Goal: Task Accomplishment & Management: Use online tool/utility

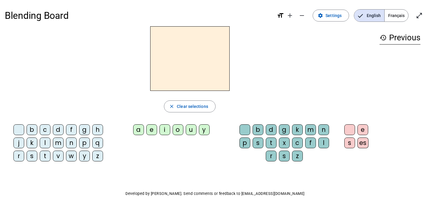
click at [95, 132] on div "h" at bounding box center [97, 129] width 11 height 11
click at [146, 131] on div "e" at bounding box center [151, 129] width 11 height 11
click at [270, 156] on div "r" at bounding box center [271, 155] width 11 height 11
click at [83, 144] on div "p" at bounding box center [84, 142] width 11 height 11
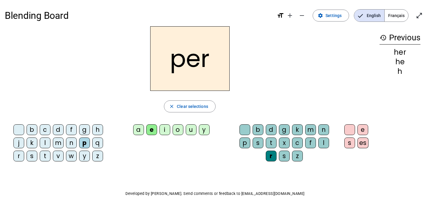
click at [298, 140] on div "c" at bounding box center [297, 142] width 11 height 11
click at [271, 154] on div "r" at bounding box center [271, 155] width 11 height 11
click at [333, 17] on span "Settings" at bounding box center [333, 15] width 16 height 7
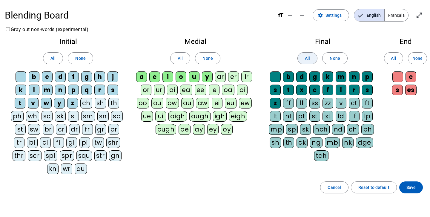
click at [310, 58] on span at bounding box center [306, 58] width 19 height 14
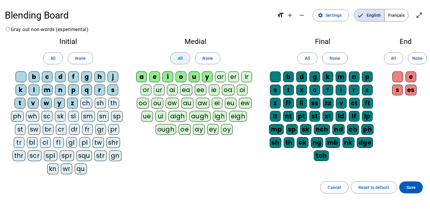
click at [181, 58] on span "All" at bounding box center [180, 58] width 5 height 7
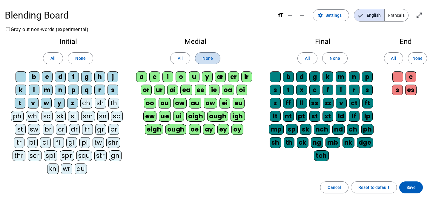
click at [215, 55] on span at bounding box center [207, 58] width 24 height 14
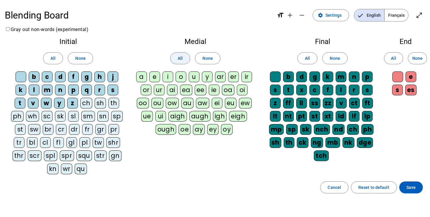
click at [182, 60] on span "All" at bounding box center [180, 58] width 5 height 7
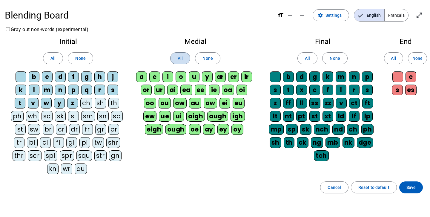
click at [182, 60] on span "All" at bounding box center [180, 58] width 5 height 7
click at [205, 55] on span "None" at bounding box center [207, 58] width 10 height 7
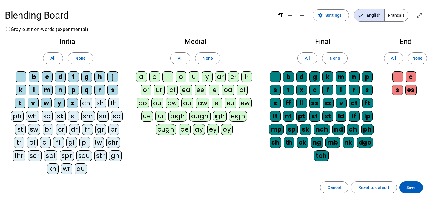
click at [141, 77] on div "a" at bounding box center [141, 76] width 11 height 11
click at [158, 76] on div "e" at bounding box center [154, 76] width 11 height 11
click at [169, 77] on div "i" at bounding box center [167, 76] width 11 height 11
click at [181, 76] on div "o" at bounding box center [180, 76] width 11 height 11
click at [194, 75] on div "u" at bounding box center [194, 76] width 11 height 11
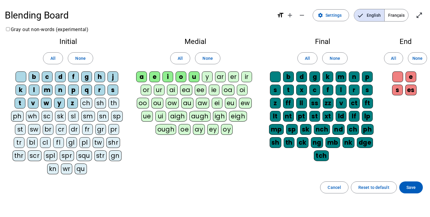
click at [209, 75] on div "y" at bounding box center [207, 76] width 11 height 11
click at [221, 75] on div "ar" at bounding box center [220, 76] width 11 height 11
click at [239, 76] on div "er" at bounding box center [233, 76] width 11 height 11
click at [241, 82] on div "ir" at bounding box center [246, 76] width 11 height 11
click at [151, 90] on div "or" at bounding box center [146, 89] width 11 height 11
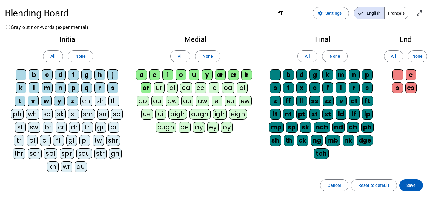
scroll to position [3, 0]
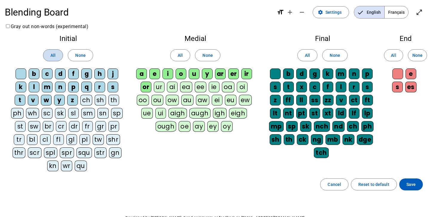
click at [56, 56] on span at bounding box center [52, 55] width 19 height 14
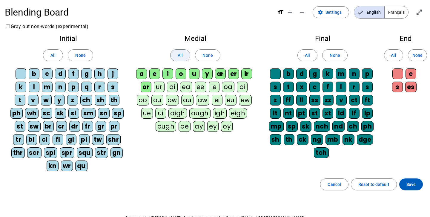
click at [177, 58] on span at bounding box center [179, 55] width 19 height 14
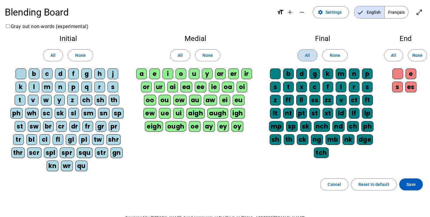
click at [306, 55] on span "All" at bounding box center [307, 55] width 5 height 7
click at [385, 54] on span at bounding box center [393, 55] width 18 height 14
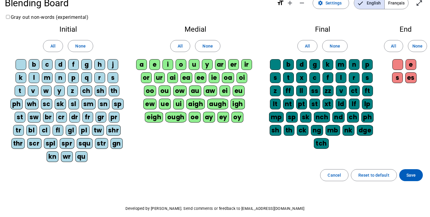
scroll to position [7, 0]
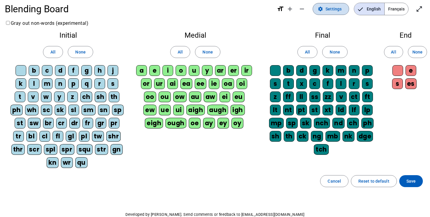
click at [341, 8] on span "Settings" at bounding box center [333, 8] width 16 height 7
click at [418, 178] on span at bounding box center [411, 181] width 24 height 14
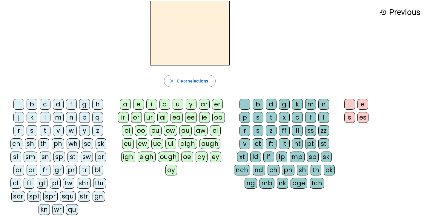
scroll to position [24, 0]
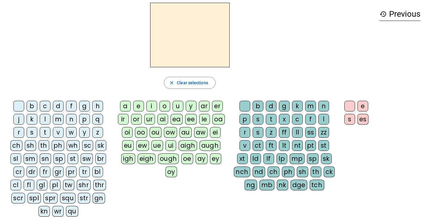
click at [102, 106] on div "h" at bounding box center [97, 106] width 11 height 11
click at [135, 104] on div "e" at bounding box center [138, 106] width 11 height 11
click at [238, 131] on div "b d g k m n p s t x c f l r s z ff ll ss zz v ct ft lt nt pt st xt ld lf lp mp …" at bounding box center [285, 147] width 104 height 92
click at [240, 131] on div "r" at bounding box center [244, 132] width 11 height 11
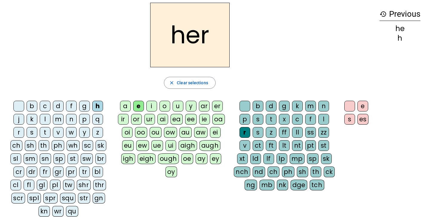
click at [84, 119] on div "p" at bounding box center [84, 119] width 11 height 11
click at [273, 174] on div "ch" at bounding box center [273, 171] width 12 height 11
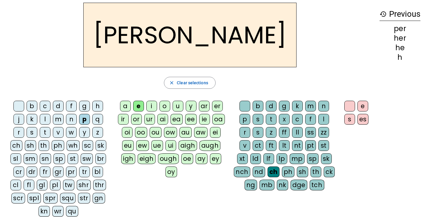
click at [273, 169] on div "ch" at bounding box center [273, 171] width 12 height 11
click at [243, 133] on div "r" at bounding box center [244, 132] width 11 height 11
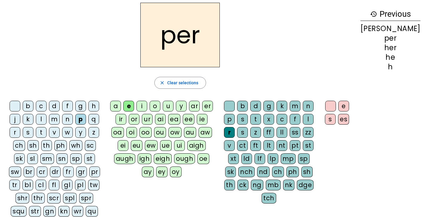
click at [272, 169] on div "ch" at bounding box center [278, 171] width 12 height 11
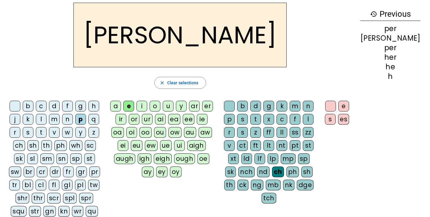
click at [235, 133] on div "r" at bounding box center [229, 132] width 11 height 11
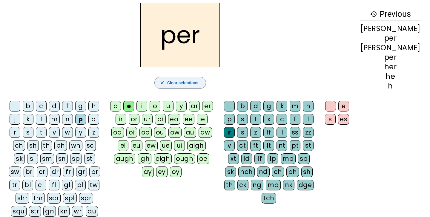
click at [198, 83] on span "Clear selections" at bounding box center [182, 82] width 31 height 7
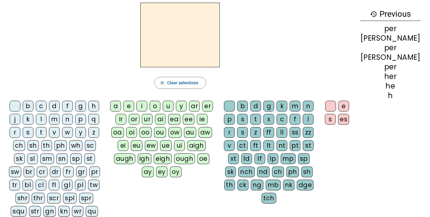
click at [83, 118] on div "p" at bounding box center [80, 119] width 11 height 11
click at [213, 103] on div "er" at bounding box center [207, 106] width 11 height 11
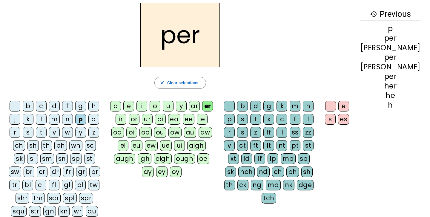
click at [275, 168] on div "ch" at bounding box center [278, 171] width 12 height 11
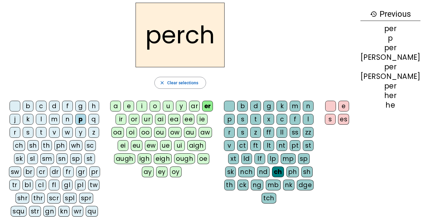
click at [287, 107] on div "k" at bounding box center [281, 106] width 11 height 11
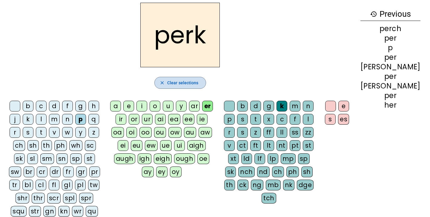
click at [198, 82] on span "Clear selections" at bounding box center [182, 82] width 31 height 7
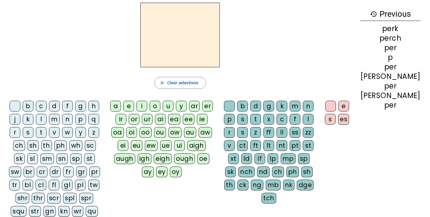
click at [197, 35] on h2 at bounding box center [179, 35] width 79 height 64
click at [98, 105] on div "h" at bounding box center [93, 106] width 11 height 11
click at [134, 104] on div "e" at bounding box center [128, 106] width 11 height 11
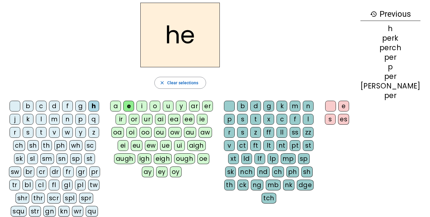
click at [134, 104] on div "e" at bounding box center [128, 106] width 11 height 11
click at [213, 105] on div "er" at bounding box center [207, 106] width 11 height 11
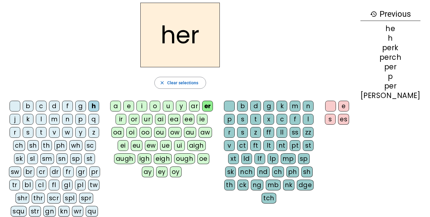
click at [86, 121] on div "p" at bounding box center [80, 119] width 11 height 11
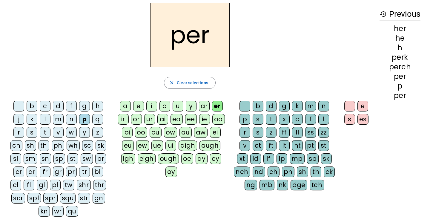
click at [272, 173] on div "ch" at bounding box center [273, 171] width 12 height 11
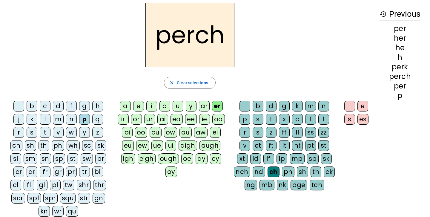
click at [293, 105] on div "k" at bounding box center [297, 106] width 11 height 11
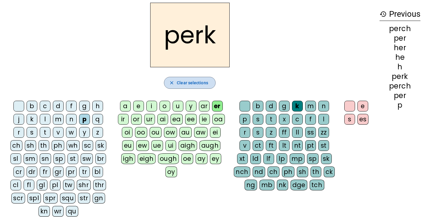
click at [192, 80] on span "Clear selections" at bounding box center [192, 82] width 31 height 7
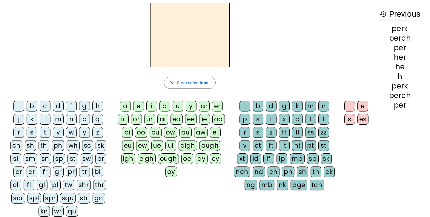
click at [72, 119] on div "n" at bounding box center [71, 119] width 11 height 11
click at [219, 108] on div "er" at bounding box center [217, 106] width 11 height 11
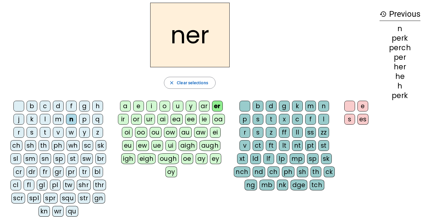
click at [246, 146] on div "v" at bounding box center [244, 145] width 11 height 11
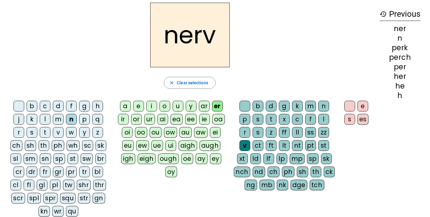
click at [362, 108] on div "e" at bounding box center [362, 106] width 11 height 11
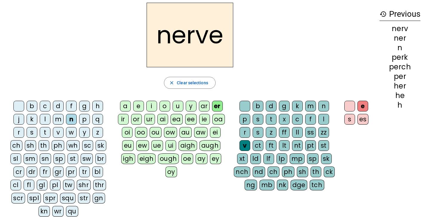
click at [29, 132] on div "s" at bounding box center [32, 132] width 11 height 11
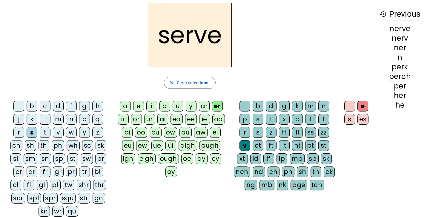
click at [87, 157] on div "sw" at bounding box center [87, 158] width 12 height 11
